Goal: Check status: Check status

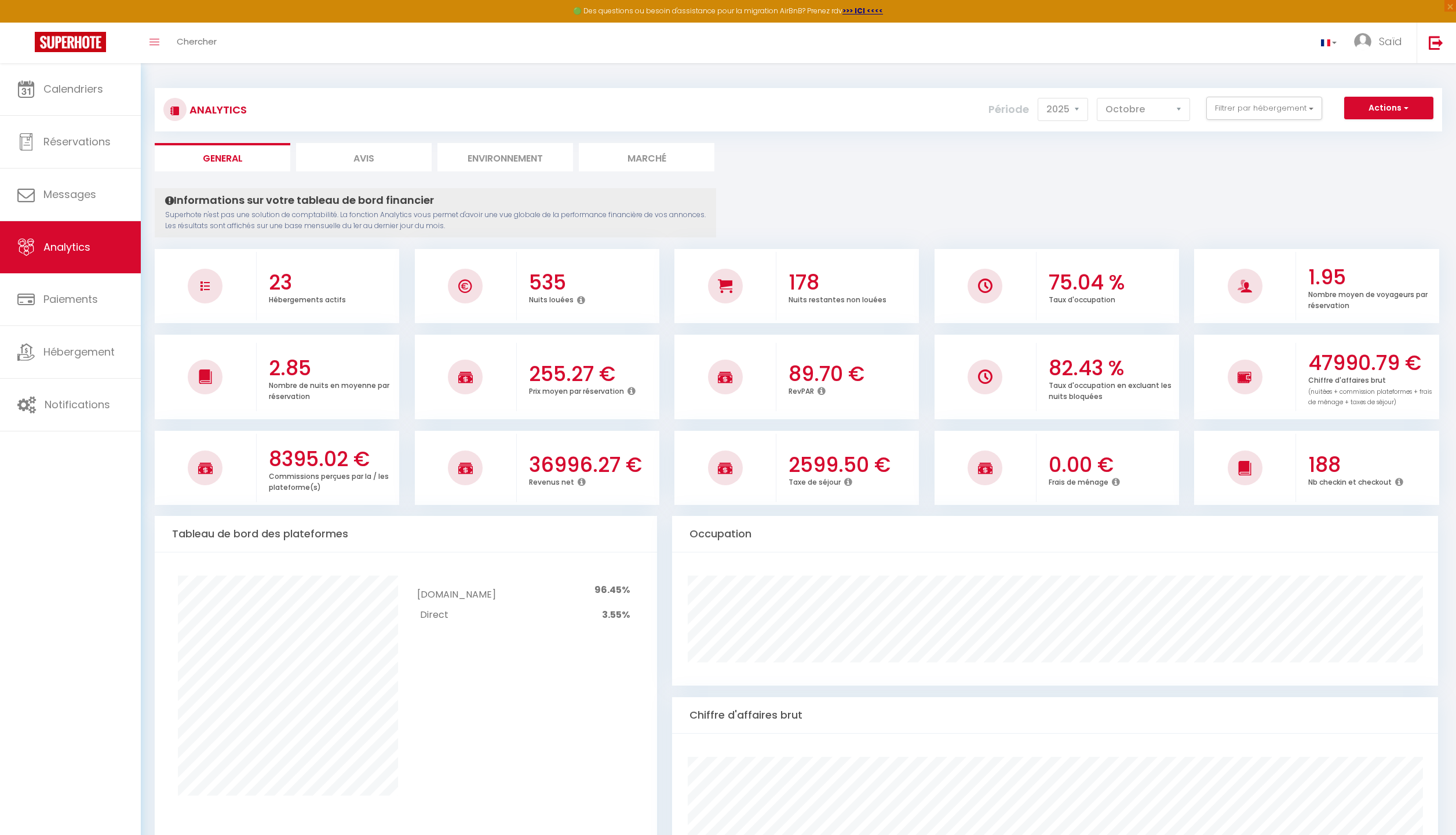
select select "2025"
select select "10"
click at [75, 101] on link "Calendriers" at bounding box center [70, 90] width 141 height 52
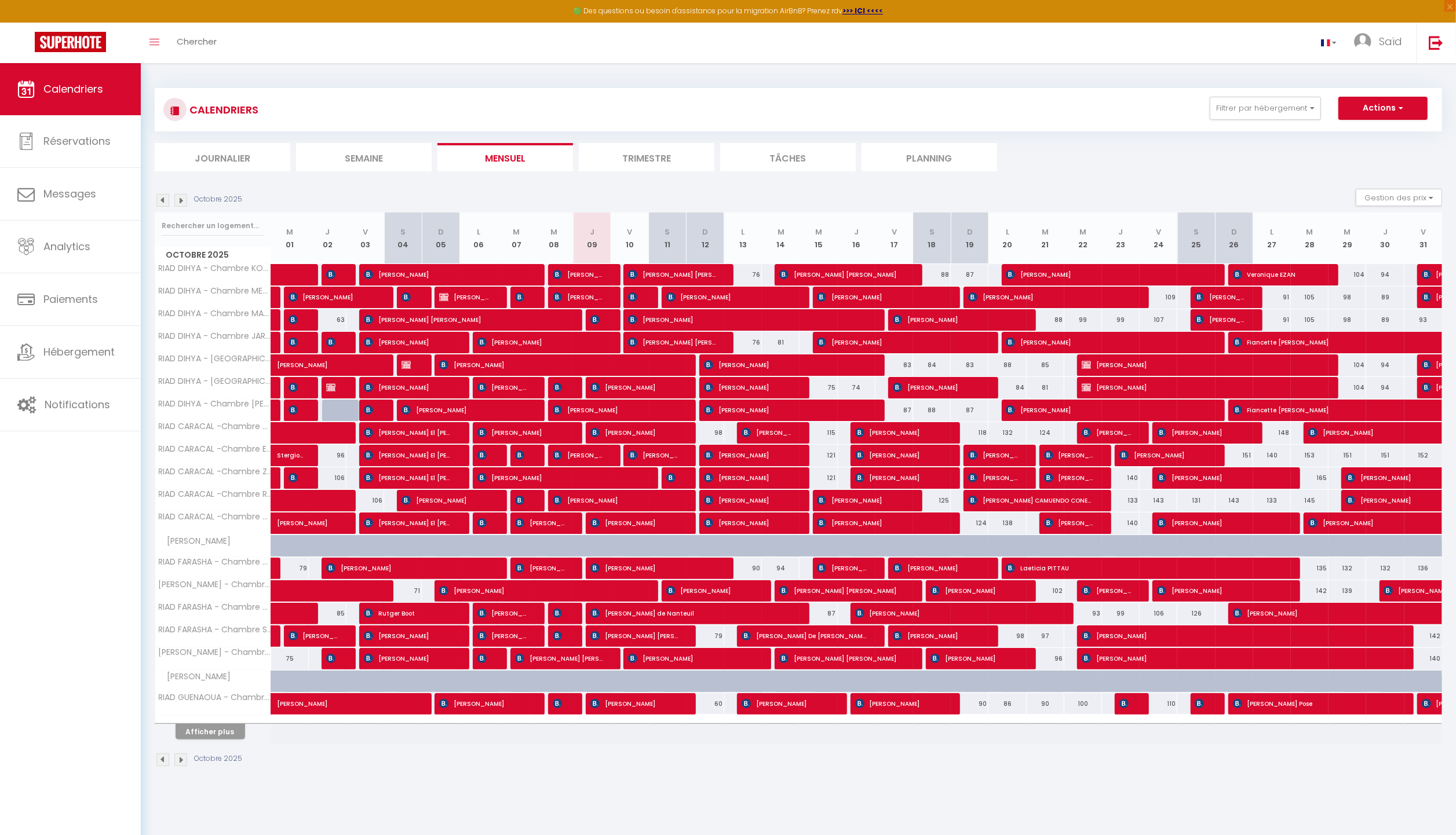
click at [184, 194] on img at bounding box center [181, 201] width 13 height 13
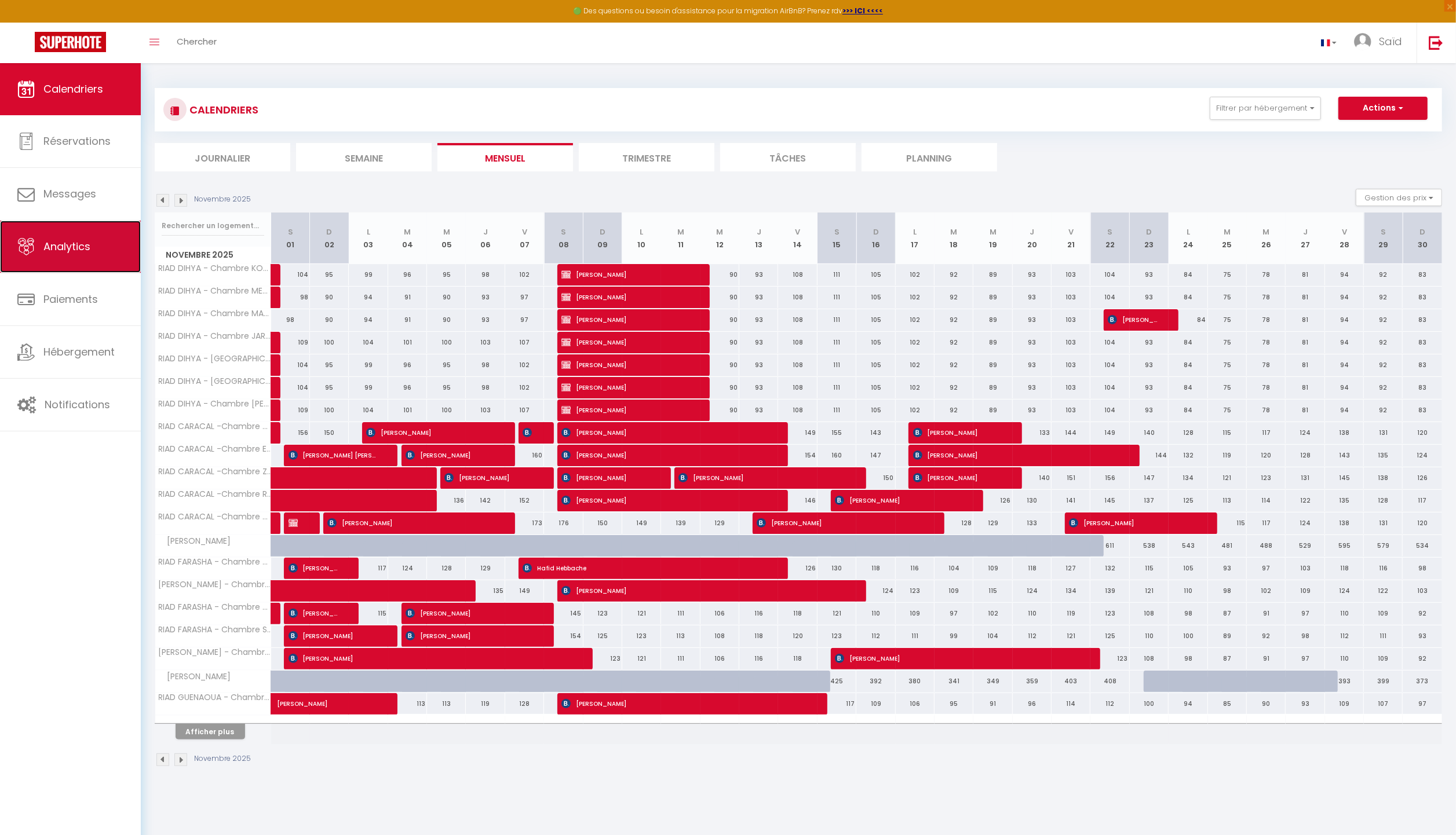
click at [87, 244] on span "Analytics" at bounding box center [67, 246] width 47 height 15
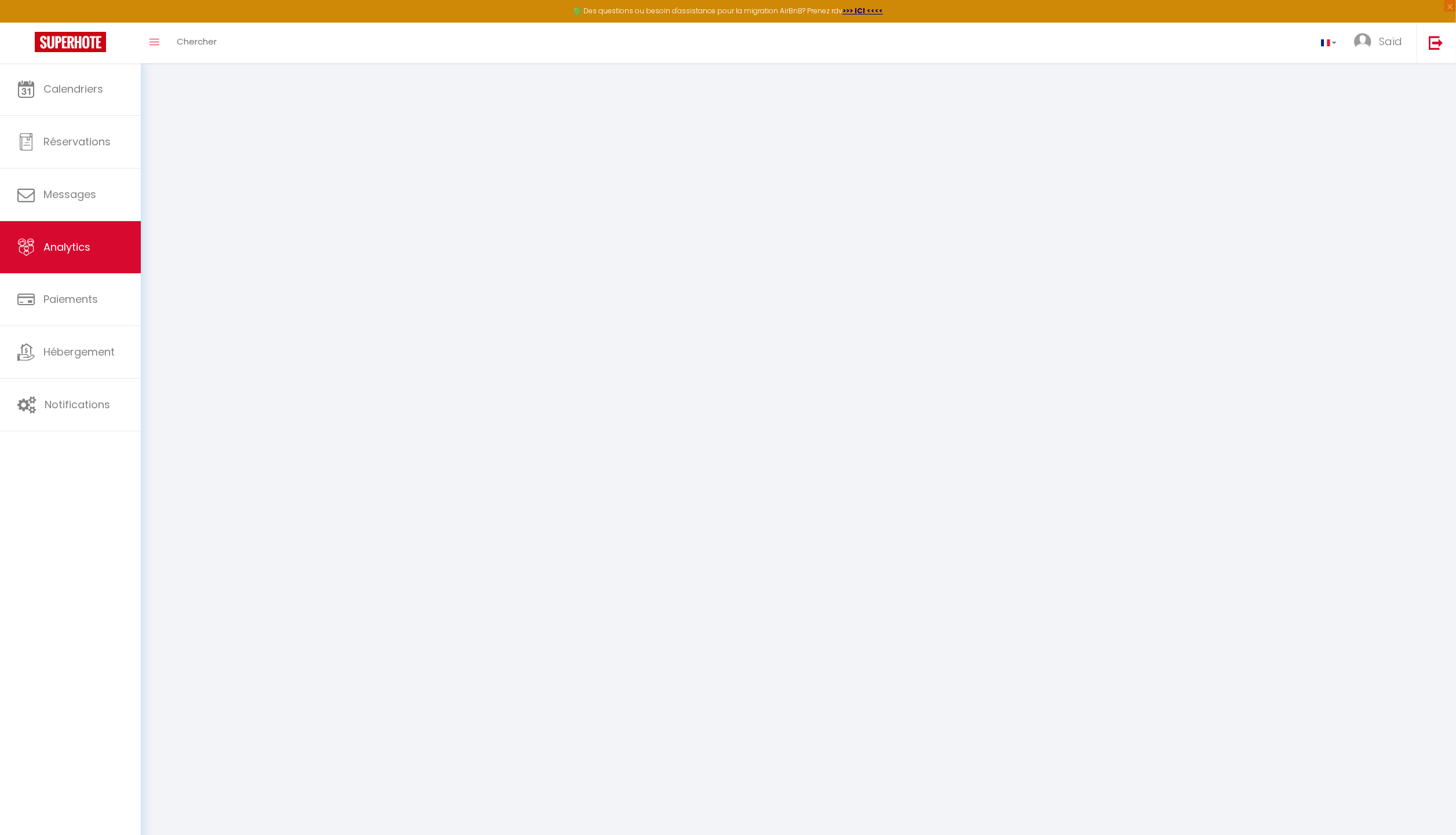
select select "2025"
select select "10"
